Goal: Task Accomplishment & Management: Use online tool/utility

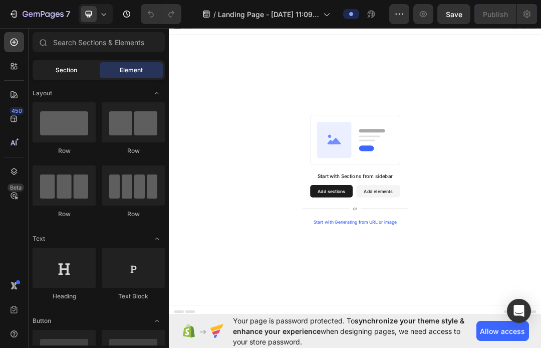
click at [70, 71] on span "Section" at bounding box center [67, 70] width 22 height 9
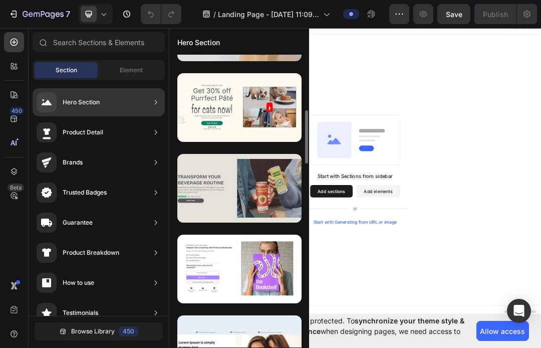
scroll to position [357, 0]
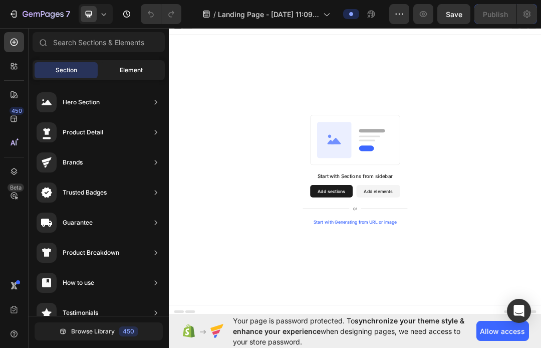
click at [123, 65] on div "Element" at bounding box center [131, 70] width 63 height 16
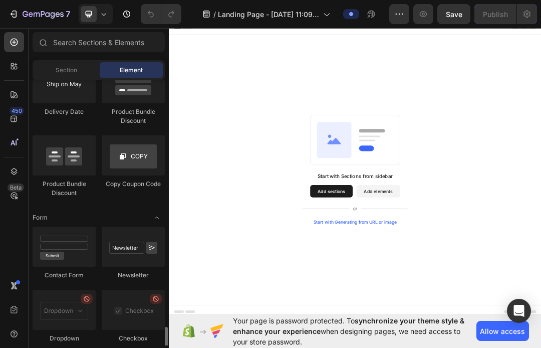
scroll to position [2204, 0]
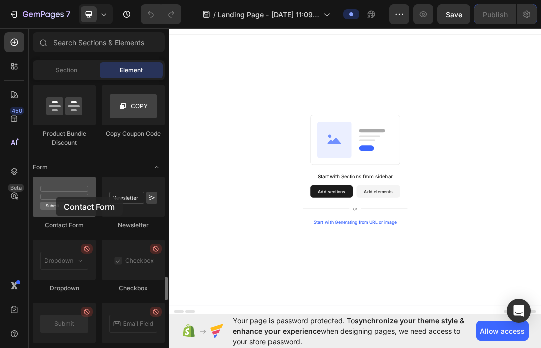
click at [56, 196] on div at bounding box center [64, 196] width 63 height 40
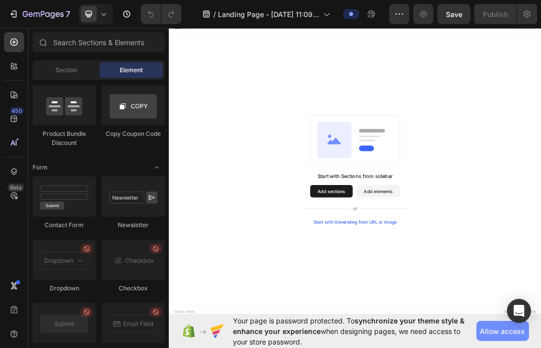
click at [507, 331] on span "Allow access" at bounding box center [502, 331] width 45 height 11
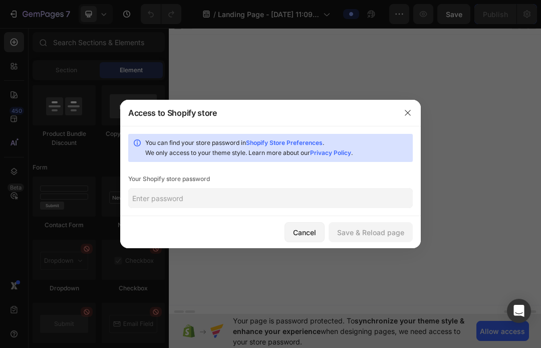
click at [259, 204] on input "text" at bounding box center [270, 198] width 285 height 20
type input "Davey"
click at [355, 229] on div "Save & Reload page" at bounding box center [370, 232] width 67 height 11
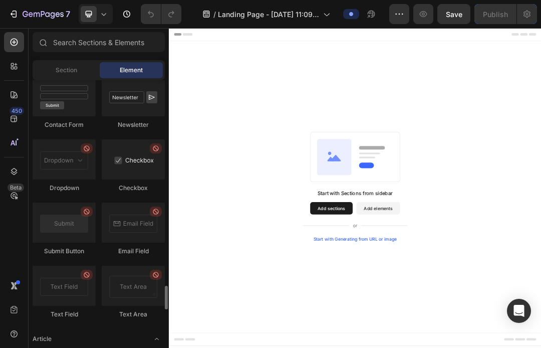
scroll to position [2254, 0]
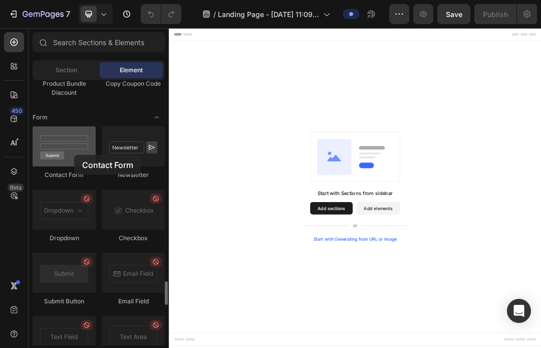
click at [74, 155] on div at bounding box center [64, 146] width 63 height 40
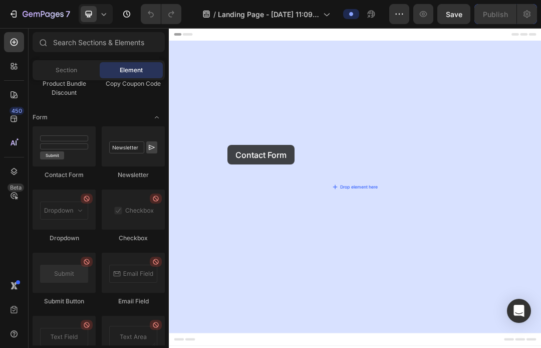
drag, startPoint x: 243, startPoint y: 181, endPoint x: 264, endPoint y: 217, distance: 41.3
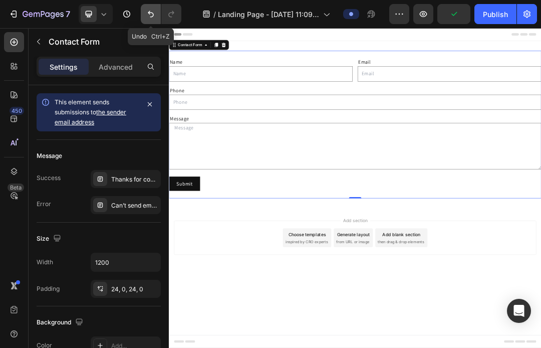
click at [148, 10] on icon "Undo/Redo" at bounding box center [151, 14] width 10 height 10
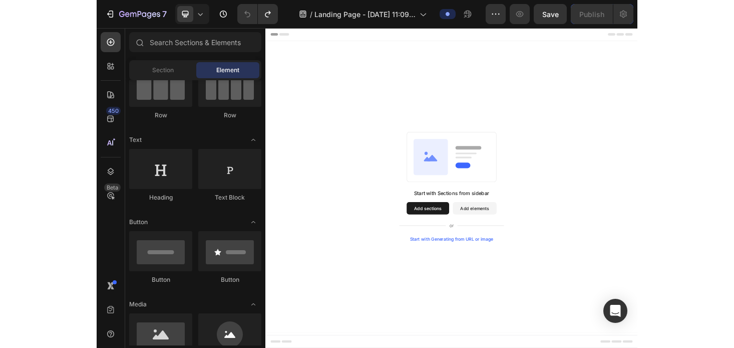
scroll to position [0, 0]
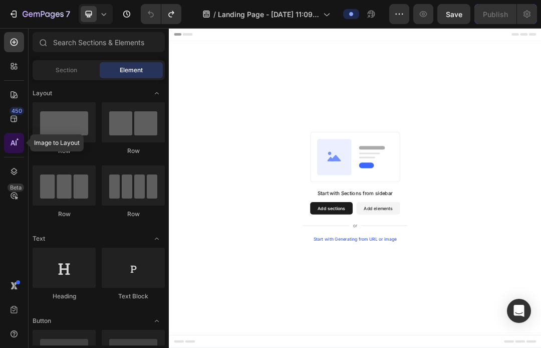
click at [18, 141] on icon at bounding box center [14, 143] width 10 height 10
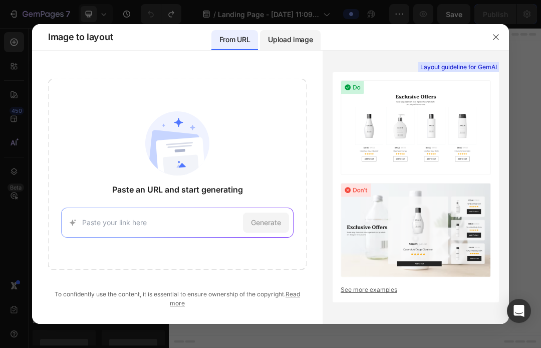
click at [297, 41] on p "Upload image" at bounding box center [290, 40] width 45 height 12
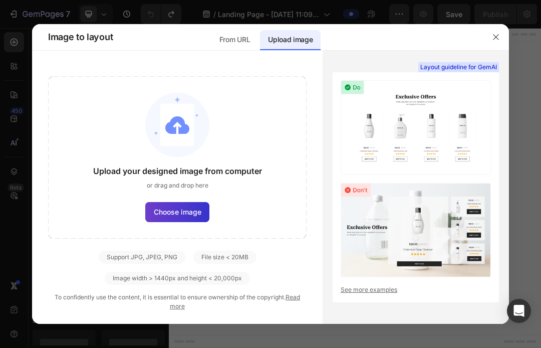
click at [192, 207] on span "Choose image" at bounding box center [178, 211] width 48 height 11
click at [0, 0] on input "Choose image" at bounding box center [0, 0] width 0 height 0
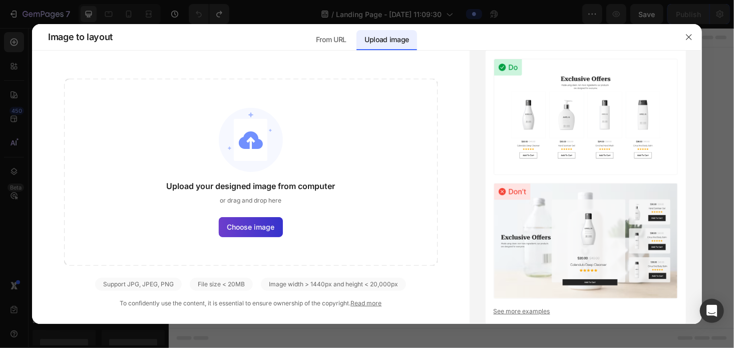
click at [250, 227] on span "Choose image" at bounding box center [251, 226] width 48 height 11
click at [0, 0] on input "Choose image" at bounding box center [0, 0] width 0 height 0
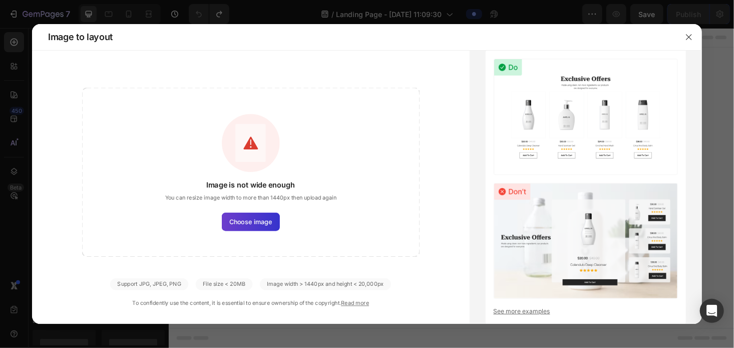
click at [238, 220] on span "Choose image" at bounding box center [250, 222] width 43 height 10
click at [0, 0] on input "Choose image" at bounding box center [0, 0] width 0 height 0
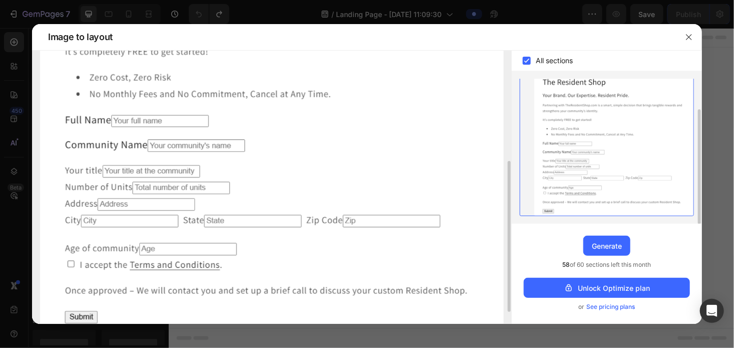
scroll to position [222, 0]
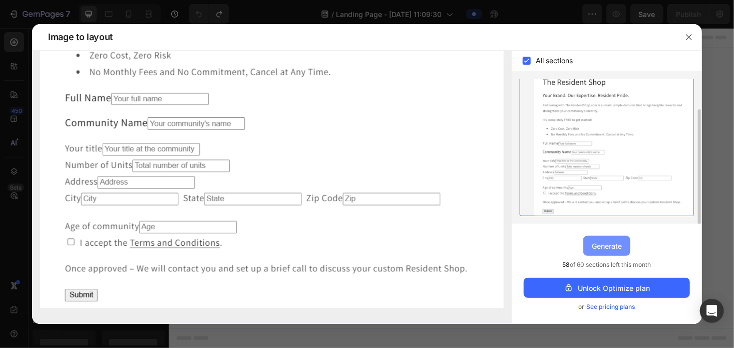
click at [541, 245] on div "Generate" at bounding box center [607, 245] width 30 height 11
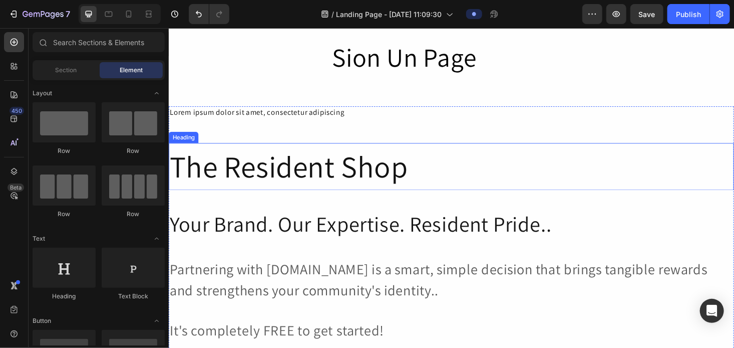
scroll to position [0, 0]
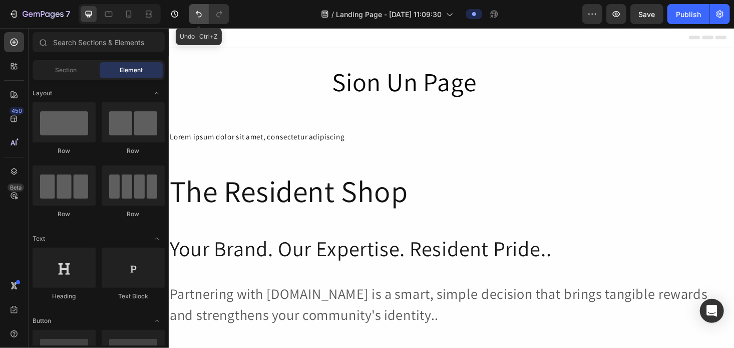
click at [199, 16] on icon "Undo/Redo" at bounding box center [199, 14] width 10 height 10
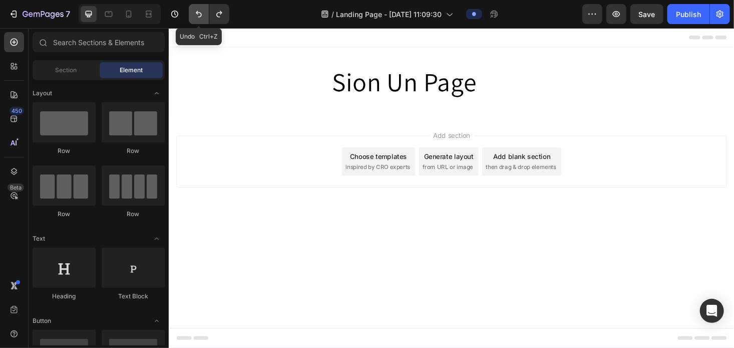
click at [199, 16] on icon "Undo/Redo" at bounding box center [199, 14] width 10 height 10
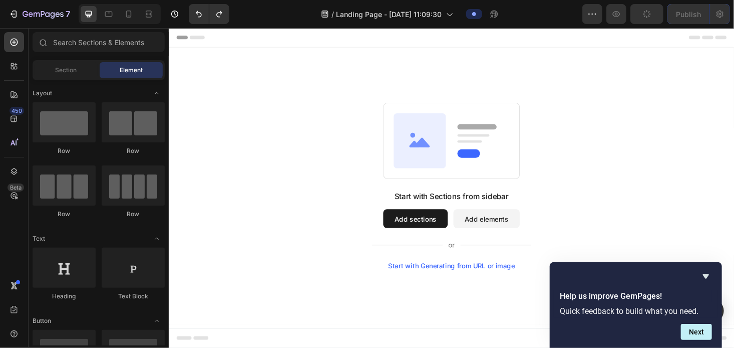
click at [317, 141] on div "Start with Sections from sidebar Add sections Add elements Start with Generatin…" at bounding box center [468, 195] width 529 height 177
click at [316, 147] on div "Start with Sections from sidebar Add sections Add elements Start with Generatin…" at bounding box center [468, 195] width 529 height 177
click at [471, 282] on div "Start with Generating from URL or image" at bounding box center [469, 281] width 135 height 8
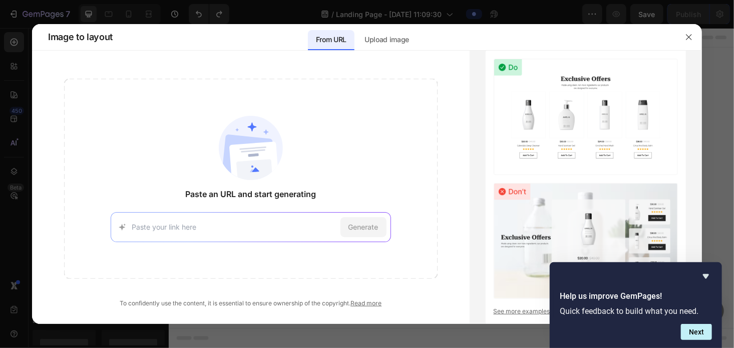
click at [208, 232] on div "Generate" at bounding box center [251, 227] width 280 height 30
paste input "[URL][DOMAIN_NAME]"
type input "[URL][DOMAIN_NAME]"
click at [352, 228] on span "Generate" at bounding box center [364, 226] width 30 height 11
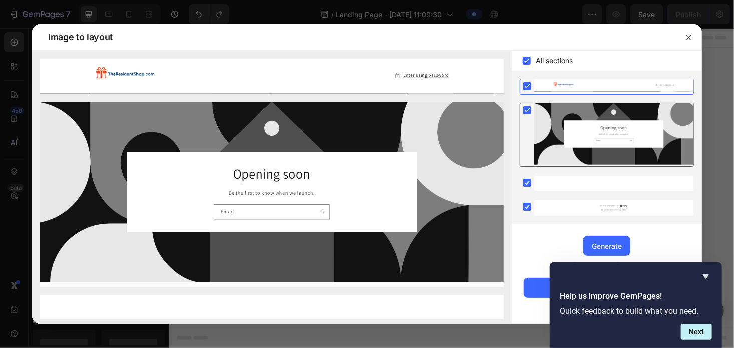
click at [541, 121] on div at bounding box center [614, 134] width 159 height 63
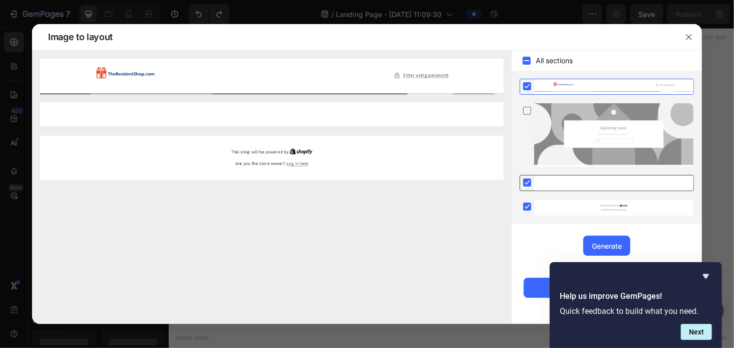
click at [541, 186] on div at bounding box center [614, 182] width 159 height 15
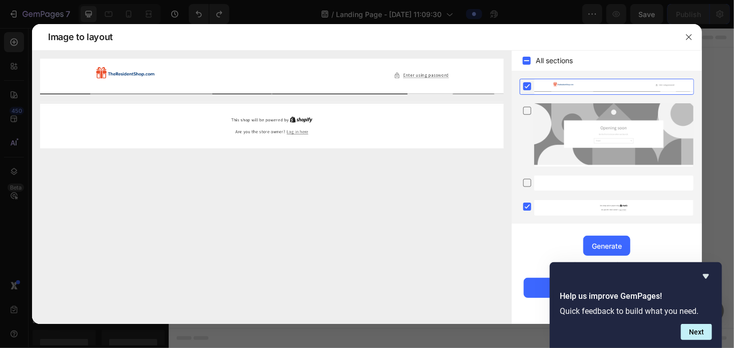
click at [541, 86] on div at bounding box center [614, 86] width 159 height 15
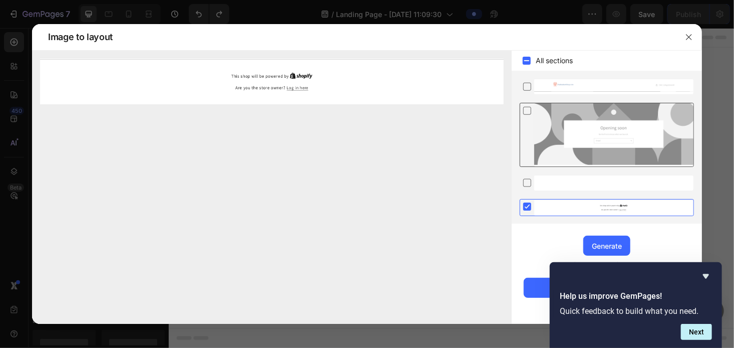
click at [541, 129] on div at bounding box center [614, 134] width 159 height 63
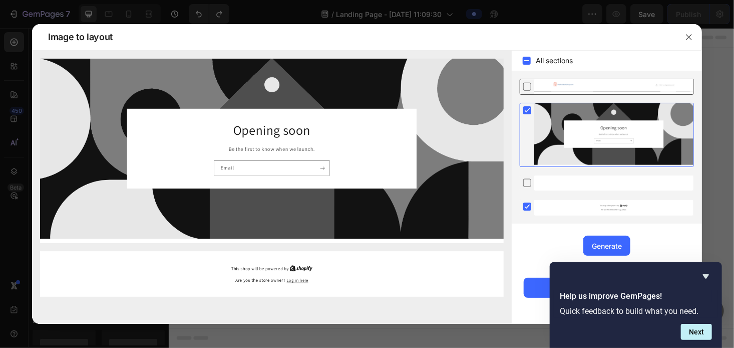
click at [529, 86] on icon at bounding box center [528, 86] width 10 height 11
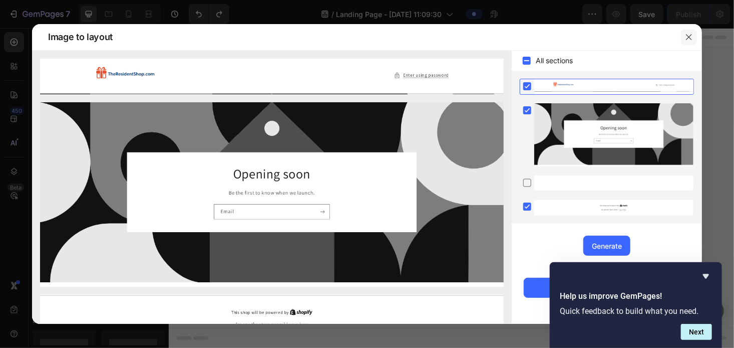
click at [541, 37] on icon "button" at bounding box center [689, 37] width 8 height 8
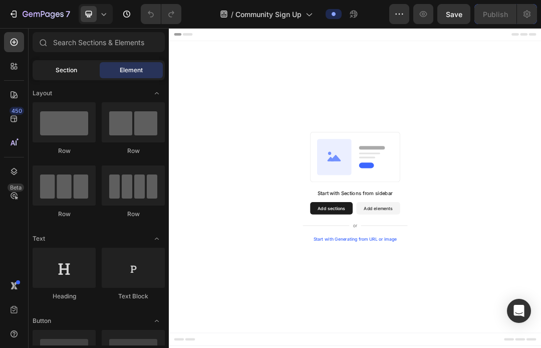
click at [77, 67] on span "Section" at bounding box center [67, 70] width 22 height 9
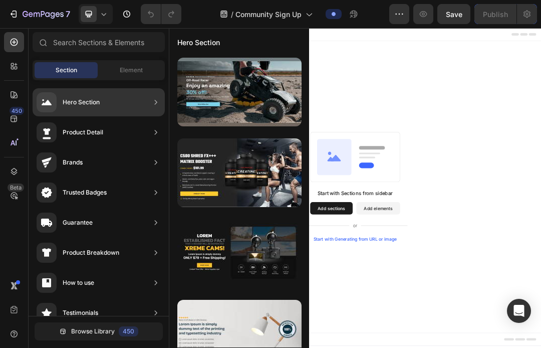
click at [100, 103] on div "Hero Section" at bounding box center [99, 102] width 132 height 28
click at [158, 99] on icon at bounding box center [156, 102] width 10 height 10
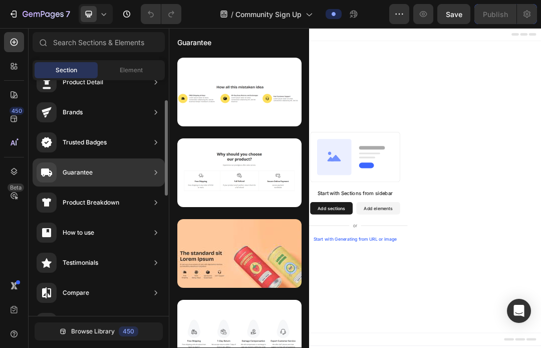
scroll to position [100, 0]
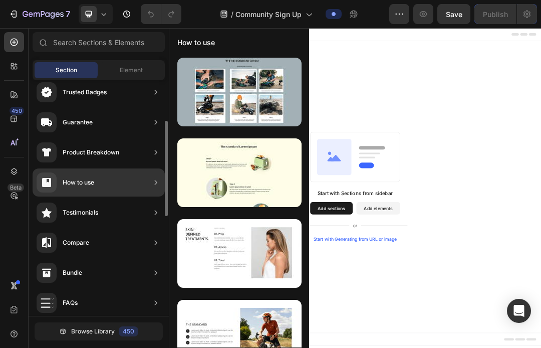
click at [152, 177] on icon at bounding box center [156, 182] width 10 height 10
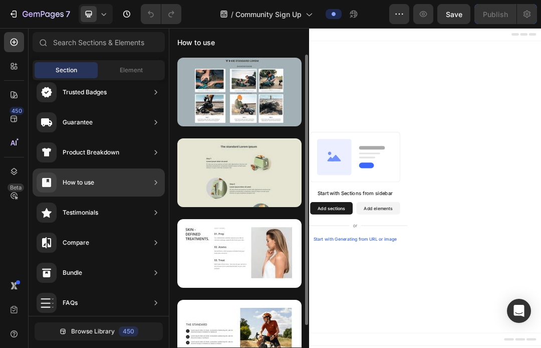
scroll to position [24, 0]
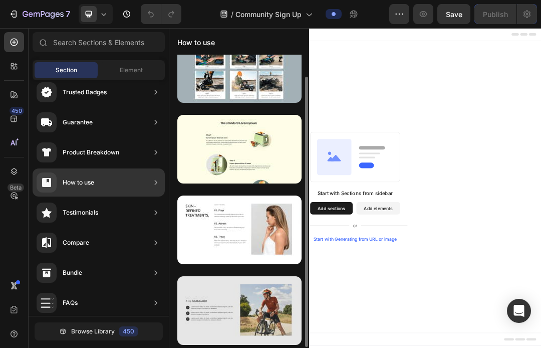
click at [207, 307] on div at bounding box center [239, 310] width 124 height 69
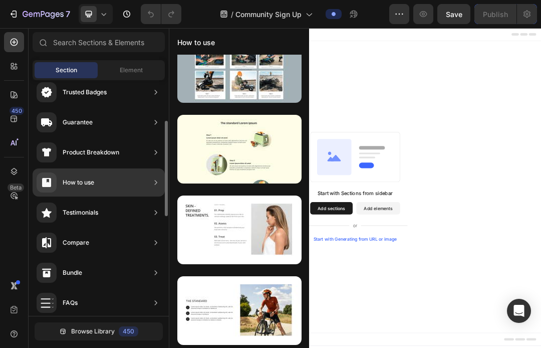
click at [90, 180] on div "How to use" at bounding box center [79, 182] width 32 height 10
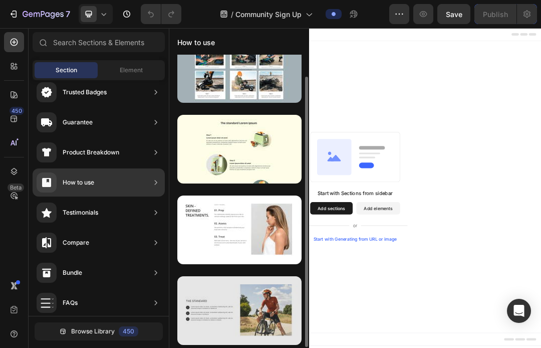
click at [216, 319] on div at bounding box center [239, 310] width 124 height 69
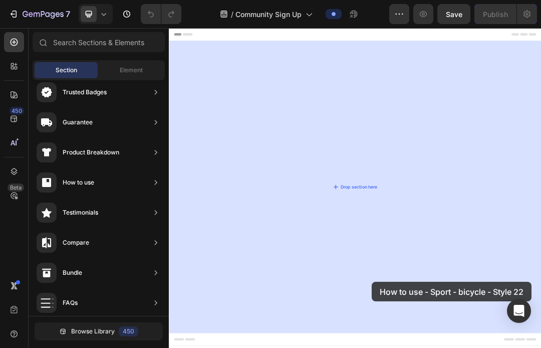
drag, startPoint x: 407, startPoint y: 333, endPoint x: 496, endPoint y: 438, distance: 137.9
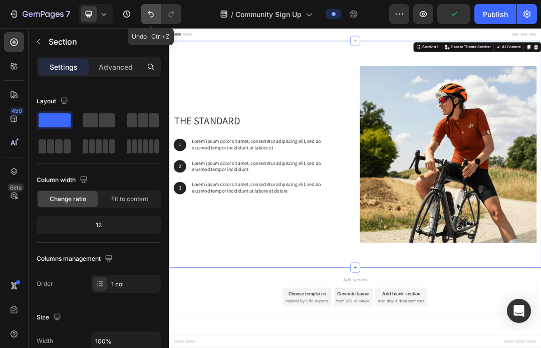
click at [149, 14] on icon "Undo/Redo" at bounding box center [151, 14] width 6 height 7
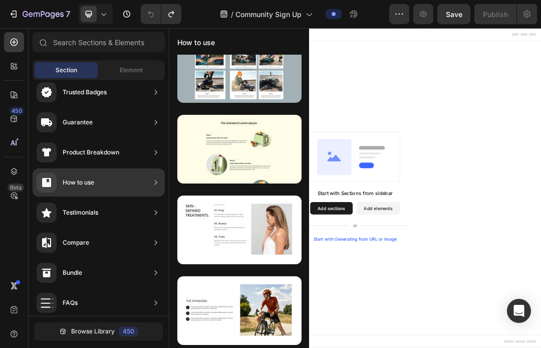
click at [89, 183] on div "How to use" at bounding box center [79, 182] width 32 height 10
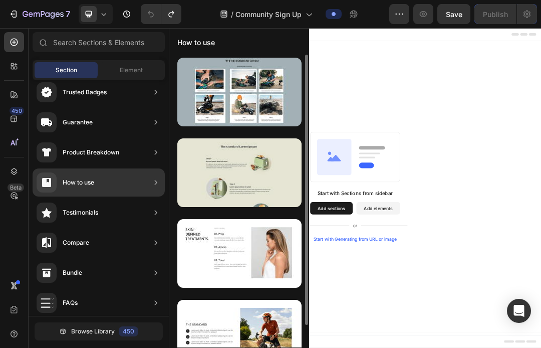
click at [242, 183] on div at bounding box center [239, 172] width 124 height 69
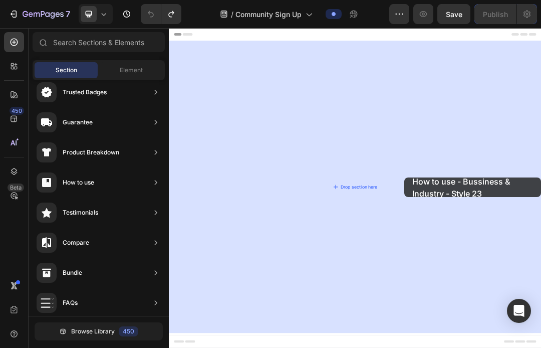
drag, startPoint x: 411, startPoint y: 211, endPoint x: 408, endPoint y: 270, distance: 58.7
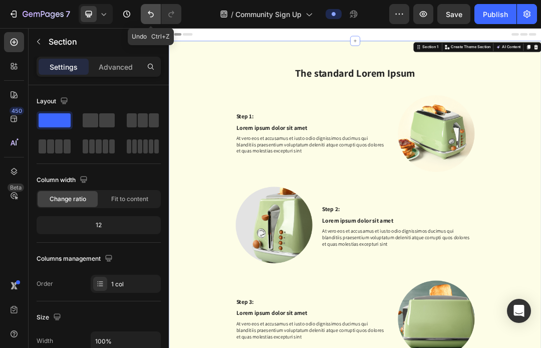
click at [152, 14] on icon "Undo/Redo" at bounding box center [151, 14] width 10 height 10
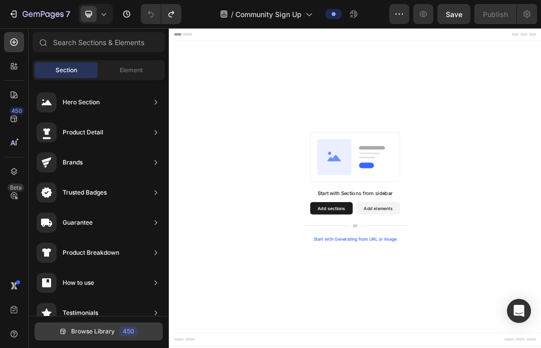
click at [106, 330] on span "Browse Library" at bounding box center [93, 331] width 44 height 9
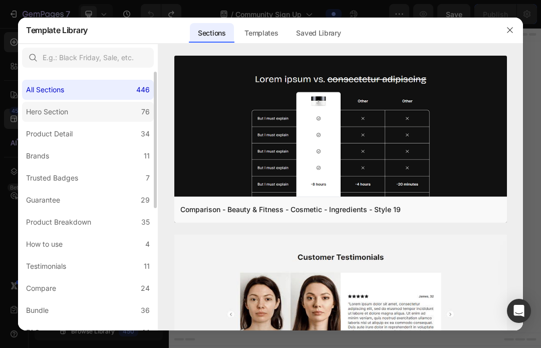
click at [84, 109] on label "Hero Section 76" at bounding box center [88, 112] width 132 height 20
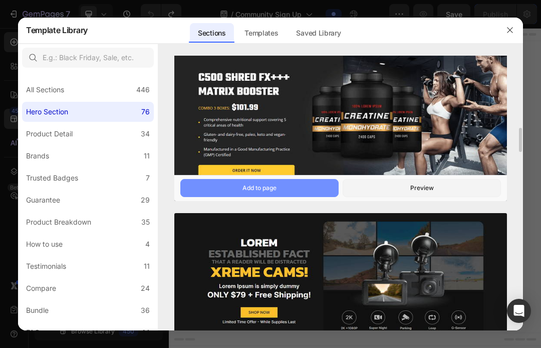
scroll to position [351, 0]
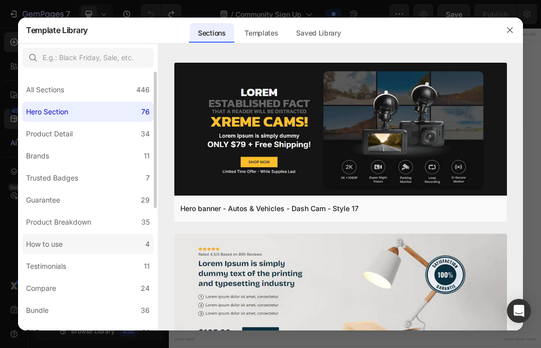
click at [54, 242] on div "How to use" at bounding box center [44, 244] width 37 height 12
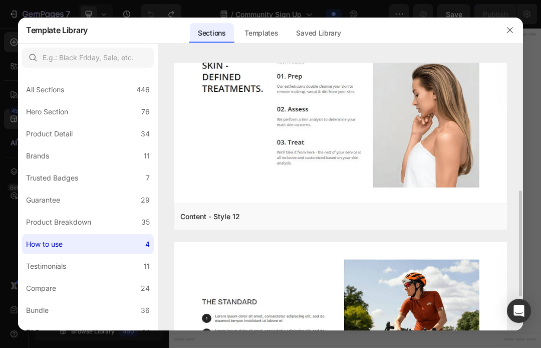
scroll to position [440, 0]
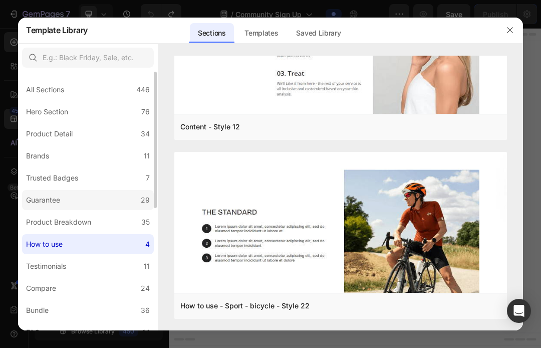
click at [56, 199] on div "Guarantee" at bounding box center [43, 200] width 34 height 12
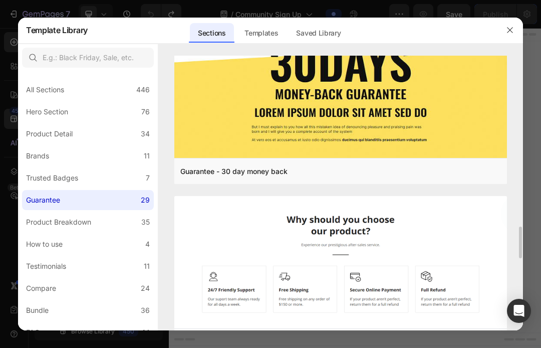
scroll to position [1052, 0]
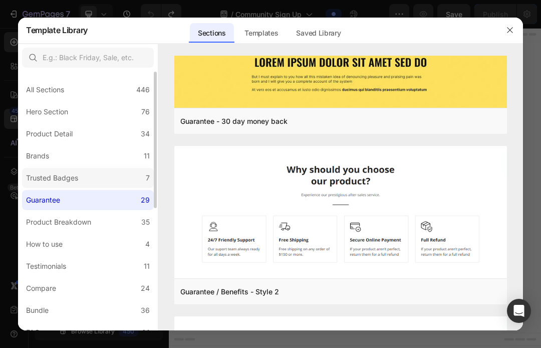
click at [57, 179] on div "Trusted Badges" at bounding box center [52, 178] width 52 height 12
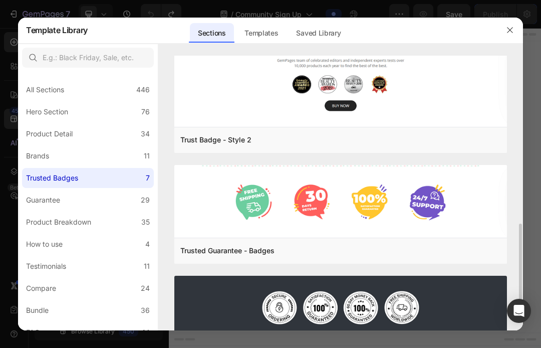
scroll to position [546, 0]
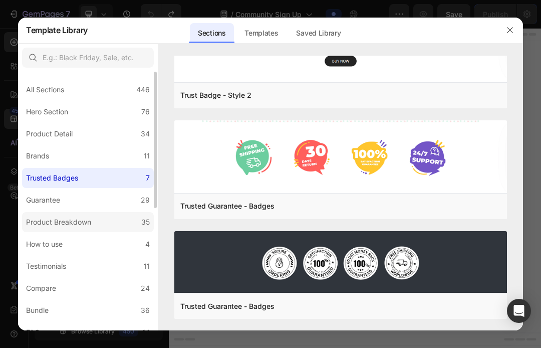
click at [64, 219] on div "Product Breakdown" at bounding box center [58, 222] width 65 height 12
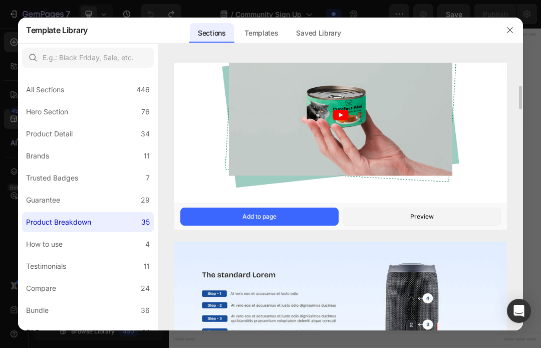
scroll to position [451, 0]
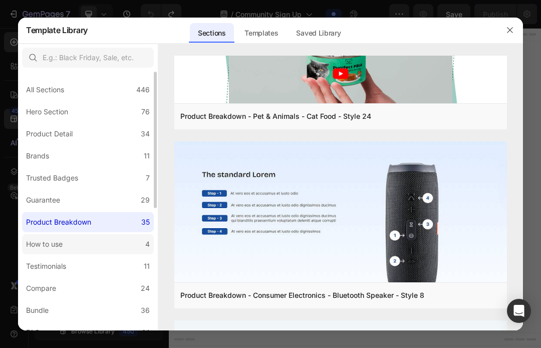
click at [60, 240] on div "How to use" at bounding box center [44, 244] width 37 height 12
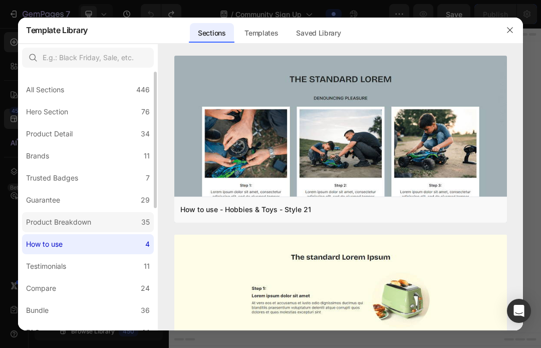
scroll to position [50, 0]
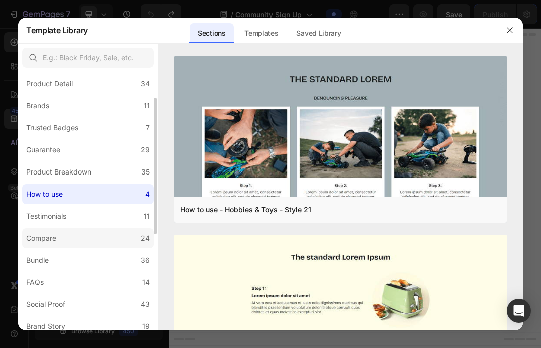
click at [60, 237] on label "Compare 24" at bounding box center [88, 238] width 132 height 20
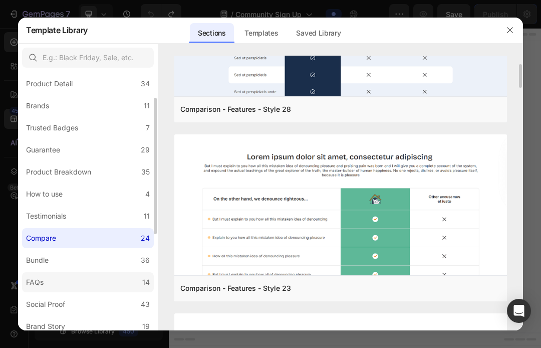
scroll to position [150, 0]
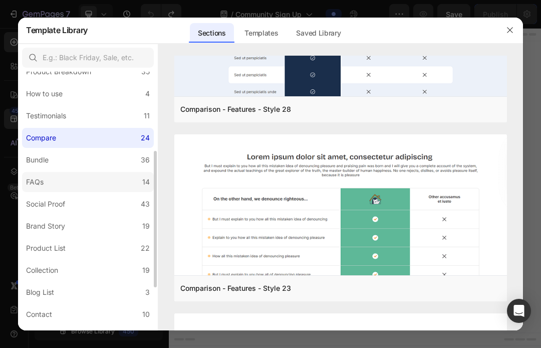
click at [38, 180] on div "FAQs" at bounding box center [35, 182] width 18 height 12
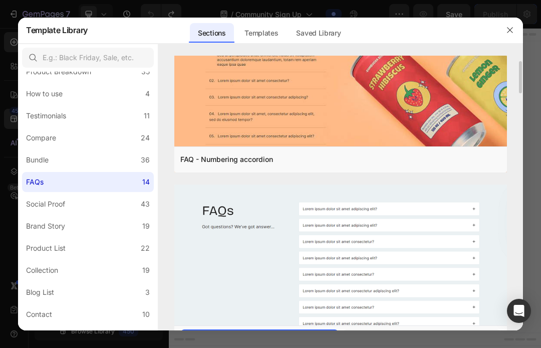
scroll to position [100, 0]
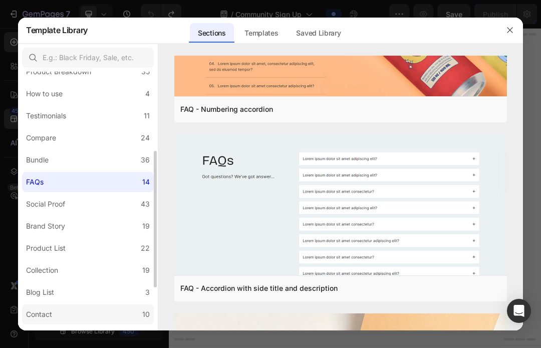
click at [51, 312] on div "Contact" at bounding box center [39, 314] width 26 height 12
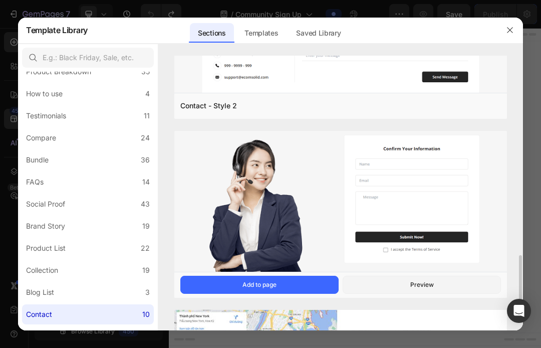
scroll to position [969, 0]
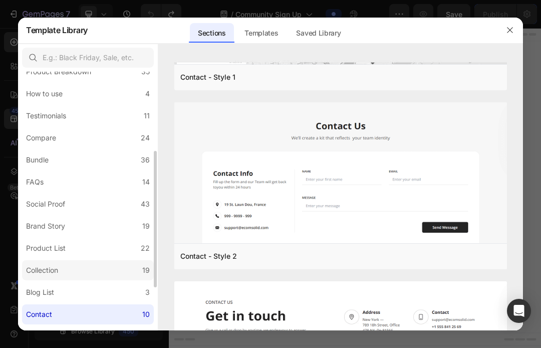
click at [72, 272] on label "Collection 19" at bounding box center [88, 270] width 132 height 20
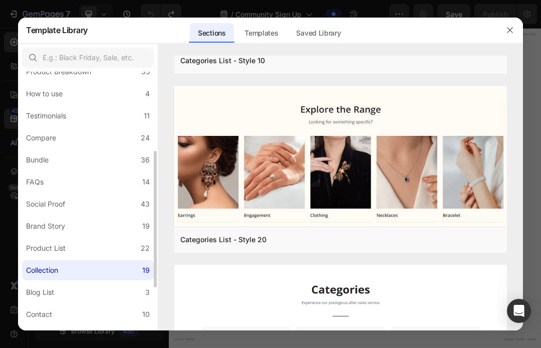
scroll to position [0, 0]
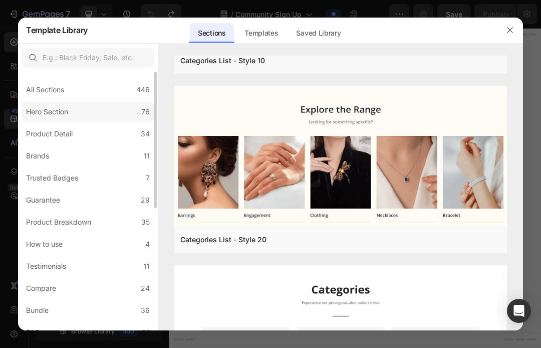
click at [51, 108] on div "Hero Section" at bounding box center [47, 112] width 42 height 12
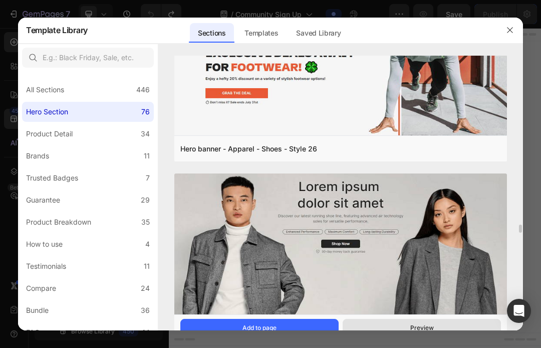
scroll to position [5756, 0]
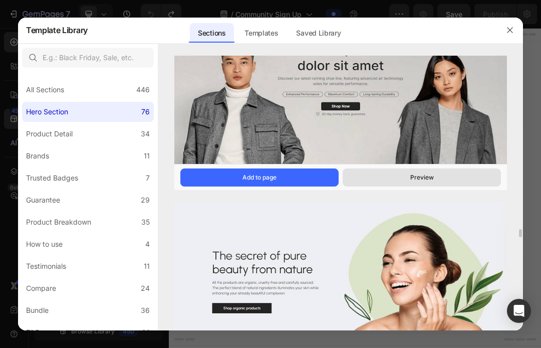
click at [417, 182] on button "Preview" at bounding box center [422, 177] width 158 height 18
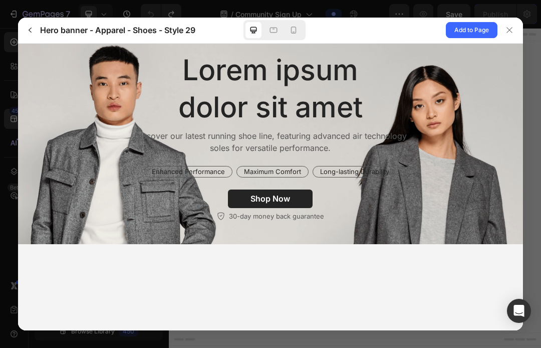
scroll to position [0, 0]
click at [510, 33] on icon at bounding box center [509, 30] width 8 height 8
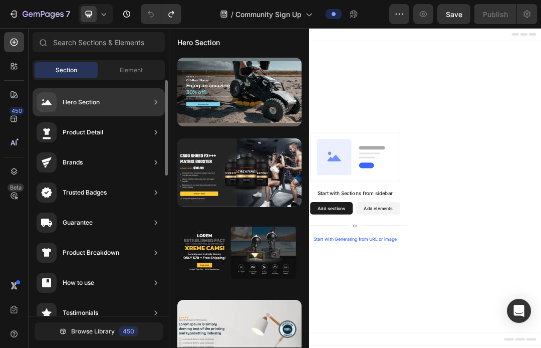
click at [87, 96] on div "Hero Section" at bounding box center [68, 102] width 63 height 20
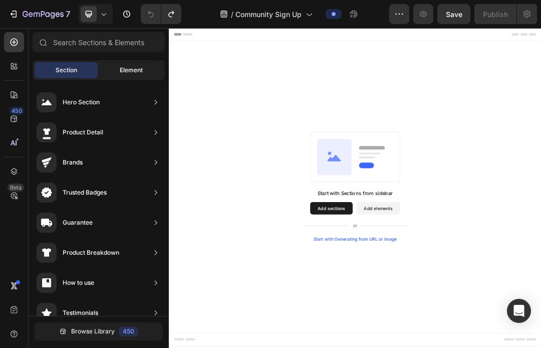
click at [118, 73] on div "Element" at bounding box center [131, 70] width 63 height 16
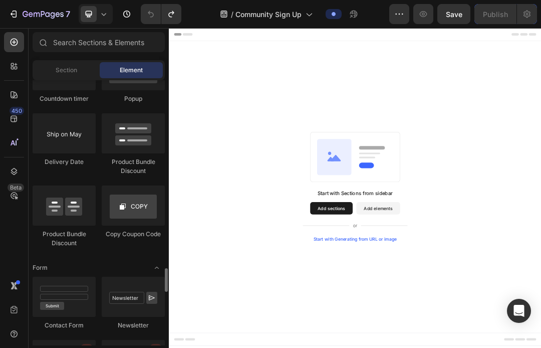
scroll to position [2154, 0]
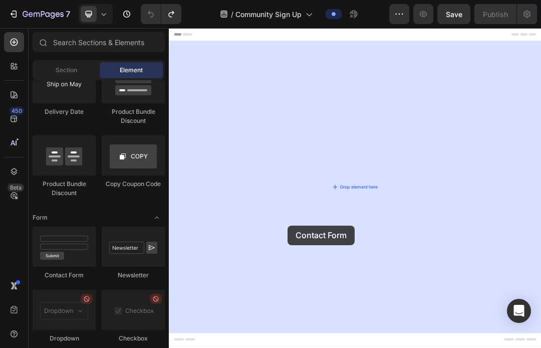
drag, startPoint x: 213, startPoint y: 277, endPoint x: 361, endPoint y: 347, distance: 163.4
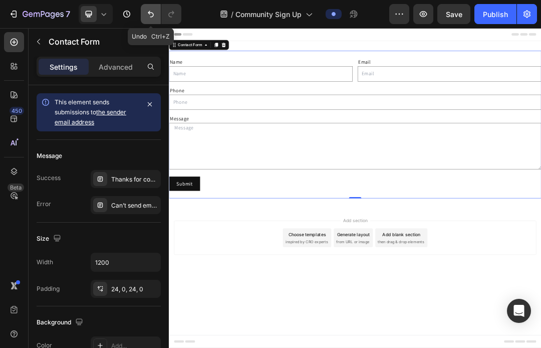
click at [149, 13] on icon "Undo/Redo" at bounding box center [151, 14] width 6 height 7
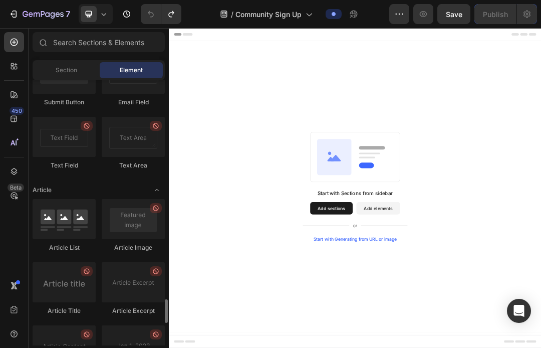
scroll to position [2303, 0]
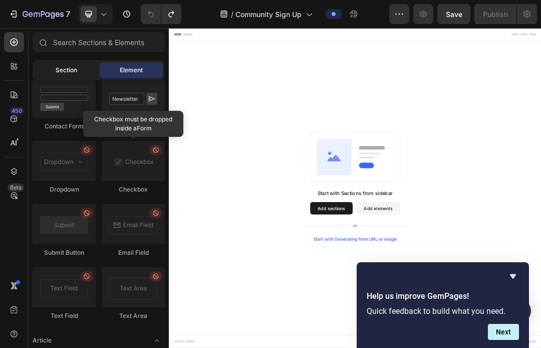
click at [73, 75] on div "Section" at bounding box center [66, 70] width 63 height 16
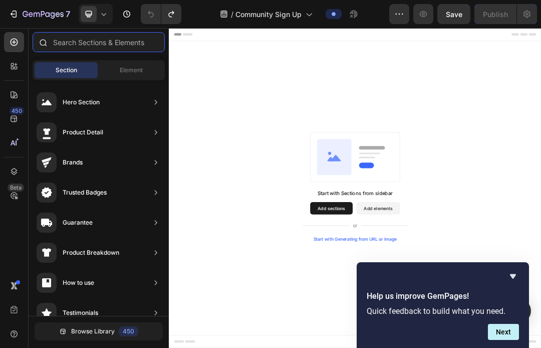
click at [82, 39] on input "text" at bounding box center [99, 42] width 132 height 20
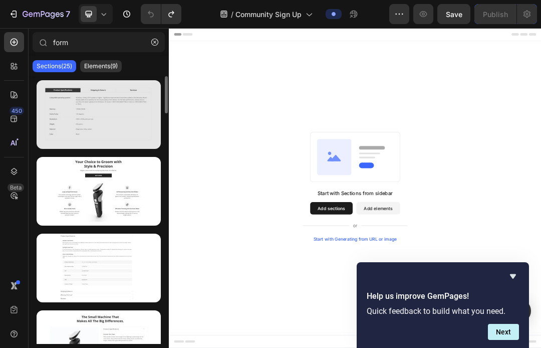
click at [81, 137] on div at bounding box center [99, 114] width 124 height 69
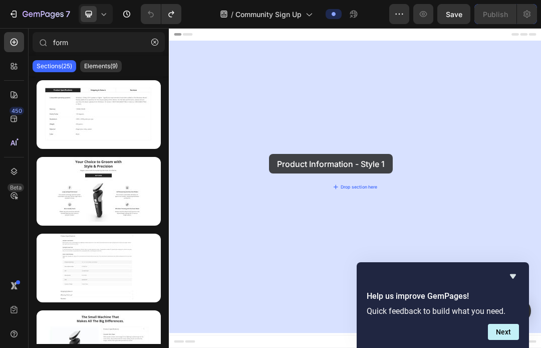
drag, startPoint x: 250, startPoint y: 164, endPoint x: 331, endPoint y: 231, distance: 104.6
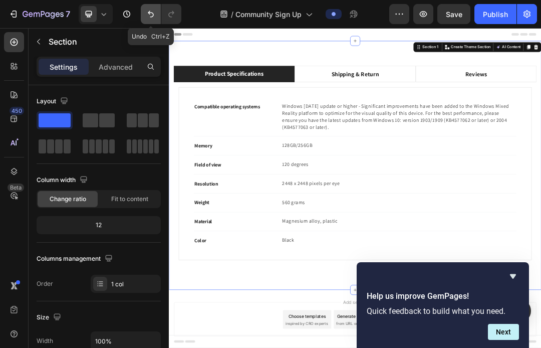
click at [150, 9] on icon "Undo/Redo" at bounding box center [151, 14] width 10 height 10
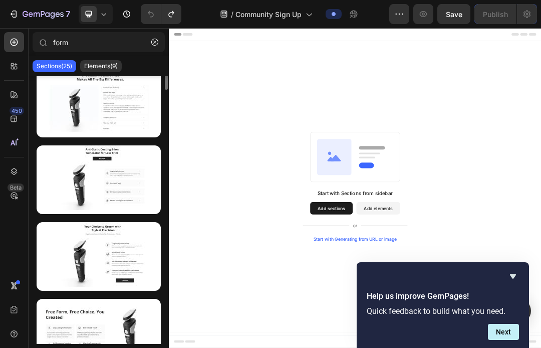
scroll to position [0, 0]
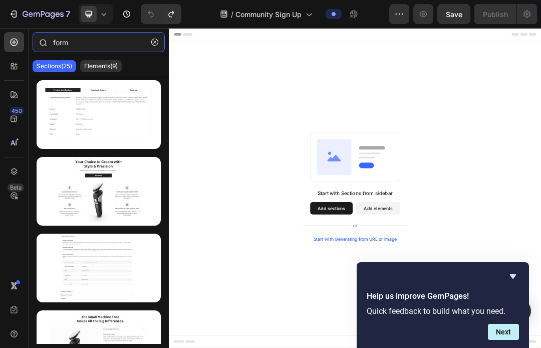
click at [73, 39] on input "form" at bounding box center [99, 42] width 132 height 20
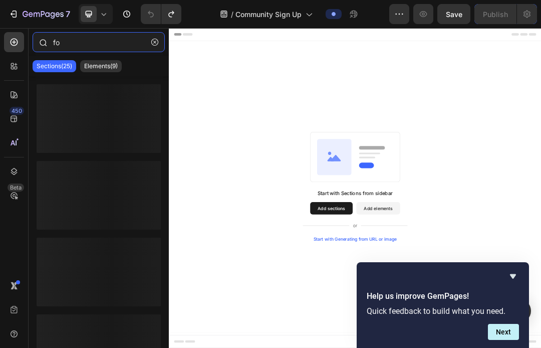
type input "f"
type input "l"
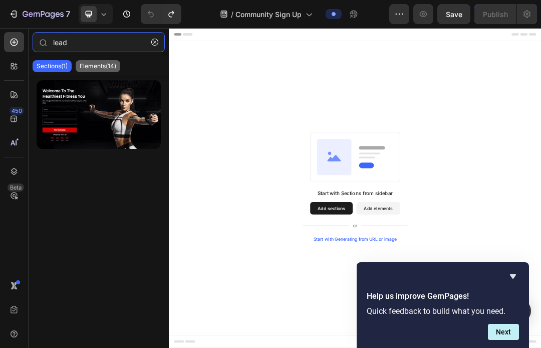
type input "lead"
click at [94, 65] on p "Elements(14)" at bounding box center [98, 66] width 37 height 8
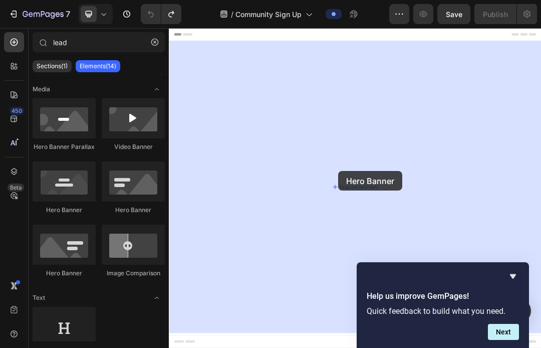
drag, startPoint x: 236, startPoint y: 213, endPoint x: 442, endPoint y: 259, distance: 211.4
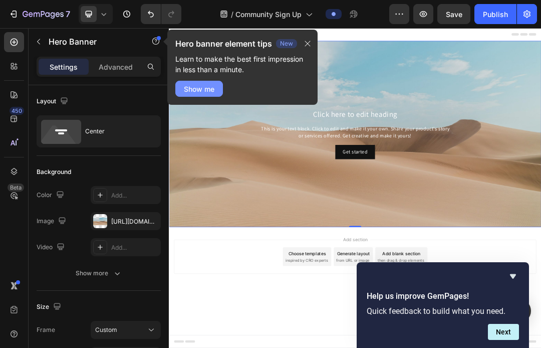
click at [190, 89] on div "Show me" at bounding box center [199, 89] width 31 height 11
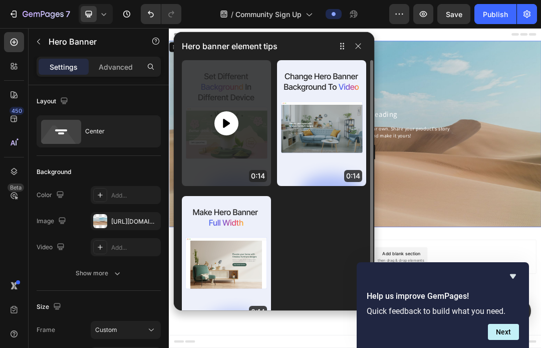
click at [230, 125] on icon at bounding box center [226, 123] width 12 height 12
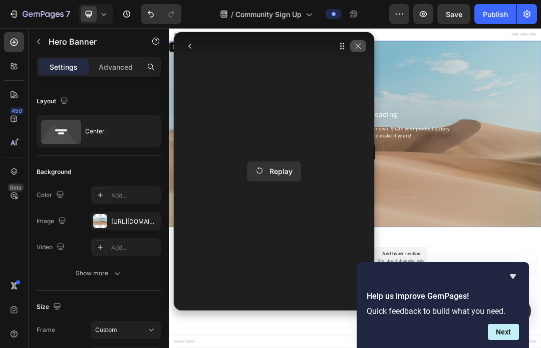
click at [361, 49] on icon "button" at bounding box center [358, 46] width 8 height 8
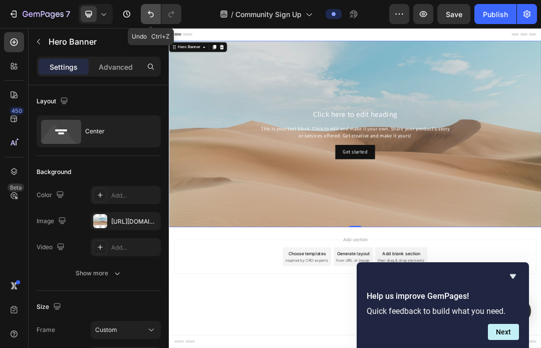
click at [149, 10] on icon "Undo/Redo" at bounding box center [151, 14] width 10 height 10
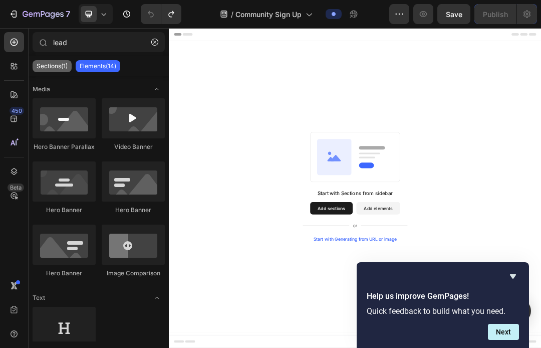
click at [49, 64] on p "Sections(1)" at bounding box center [52, 66] width 31 height 8
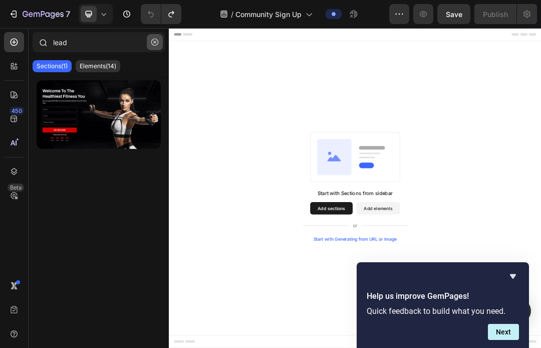
click at [156, 38] on button "button" at bounding box center [155, 42] width 16 height 16
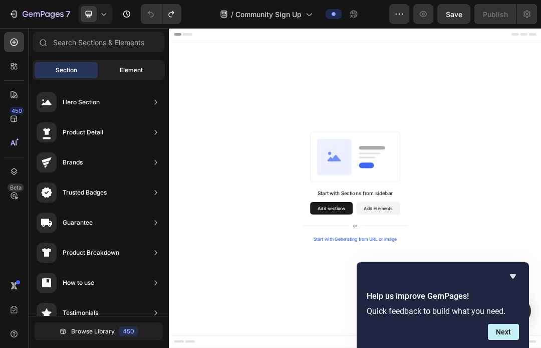
click at [122, 66] on span "Element" at bounding box center [131, 70] width 23 height 9
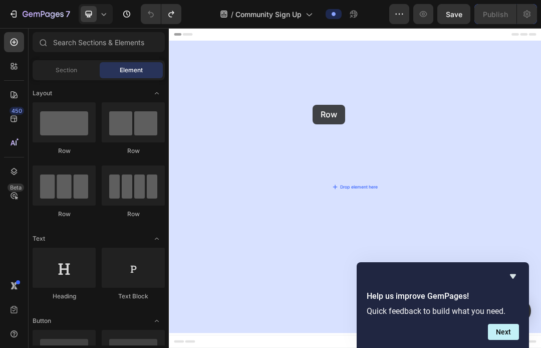
drag, startPoint x: 220, startPoint y: 151, endPoint x: 401, endPoint y: 152, distance: 180.9
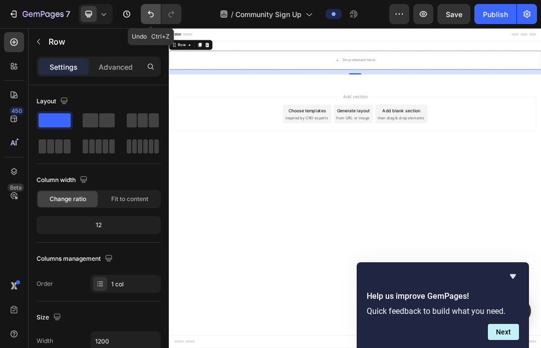
click at [148, 11] on icon "Undo/Redo" at bounding box center [151, 14] width 10 height 10
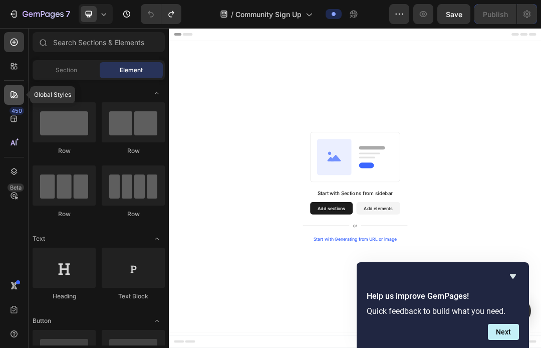
click at [11, 93] on icon at bounding box center [14, 94] width 7 height 7
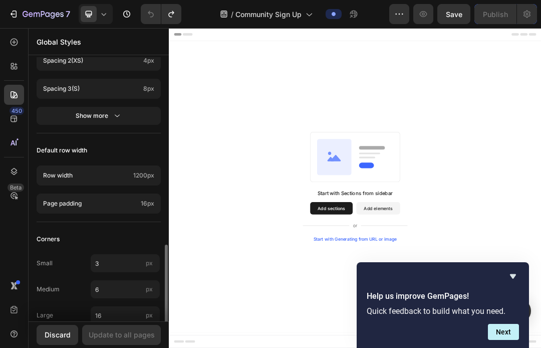
scroll to position [469, 0]
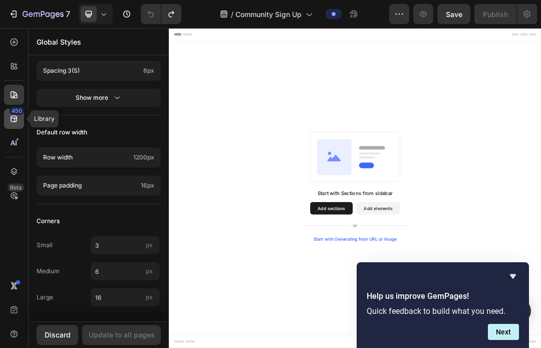
click at [13, 115] on icon at bounding box center [14, 119] width 10 height 10
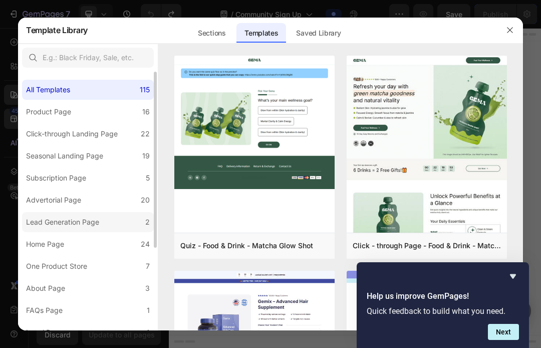
click at [60, 220] on div "Lead Generation Page" at bounding box center [62, 222] width 73 height 12
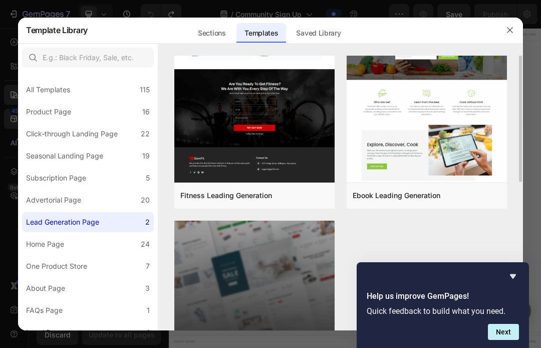
scroll to position [0, 0]
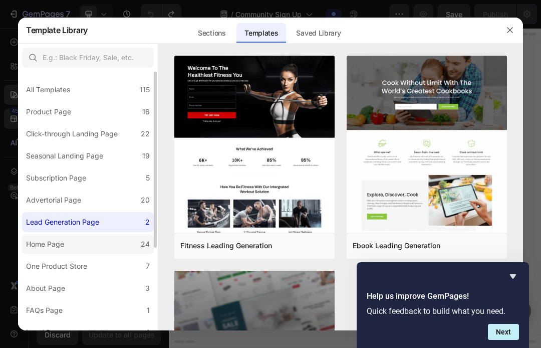
click at [64, 249] on div "Home Page" at bounding box center [45, 244] width 38 height 12
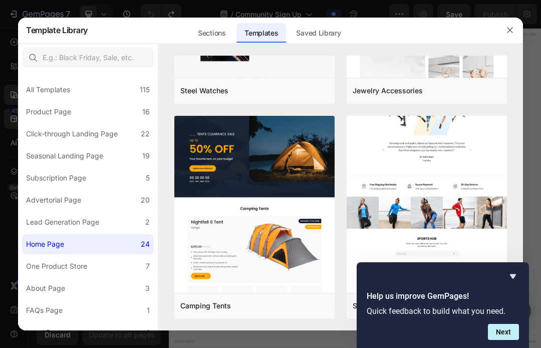
scroll to position [1459, 0]
